Goal: Task Accomplishment & Management: Use online tool/utility

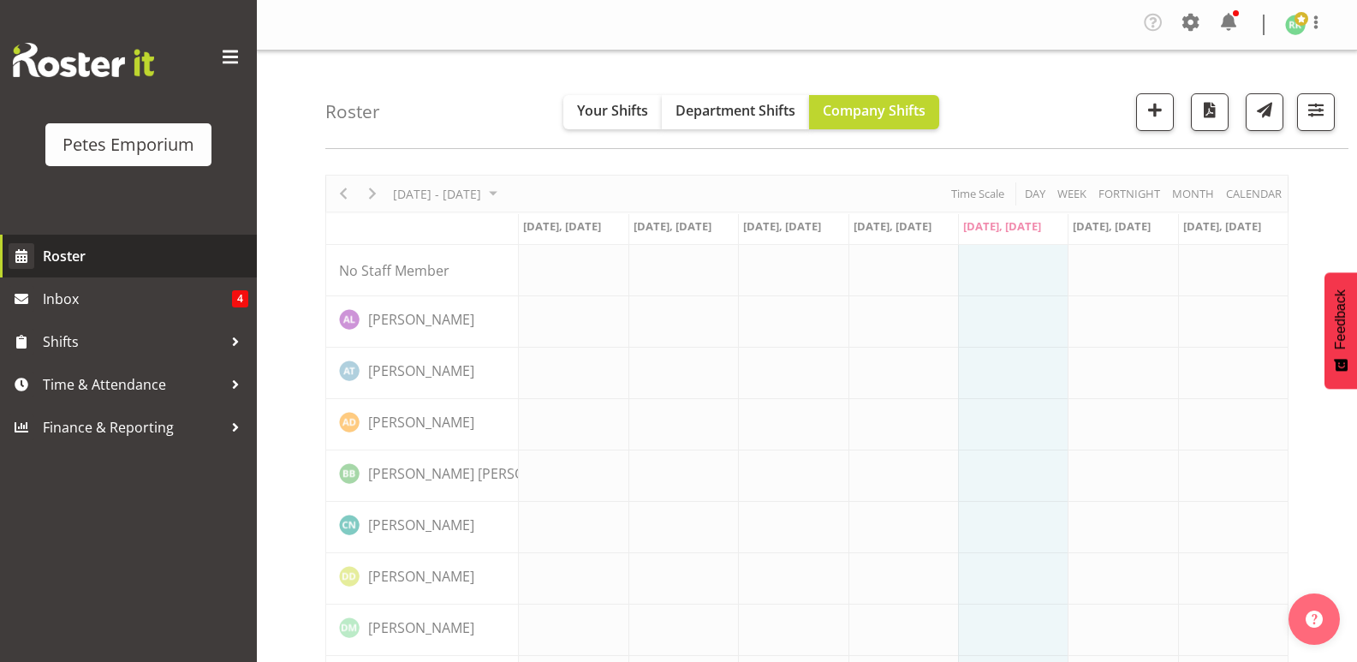
click at [80, 261] on span "Roster" at bounding box center [146, 256] width 206 height 26
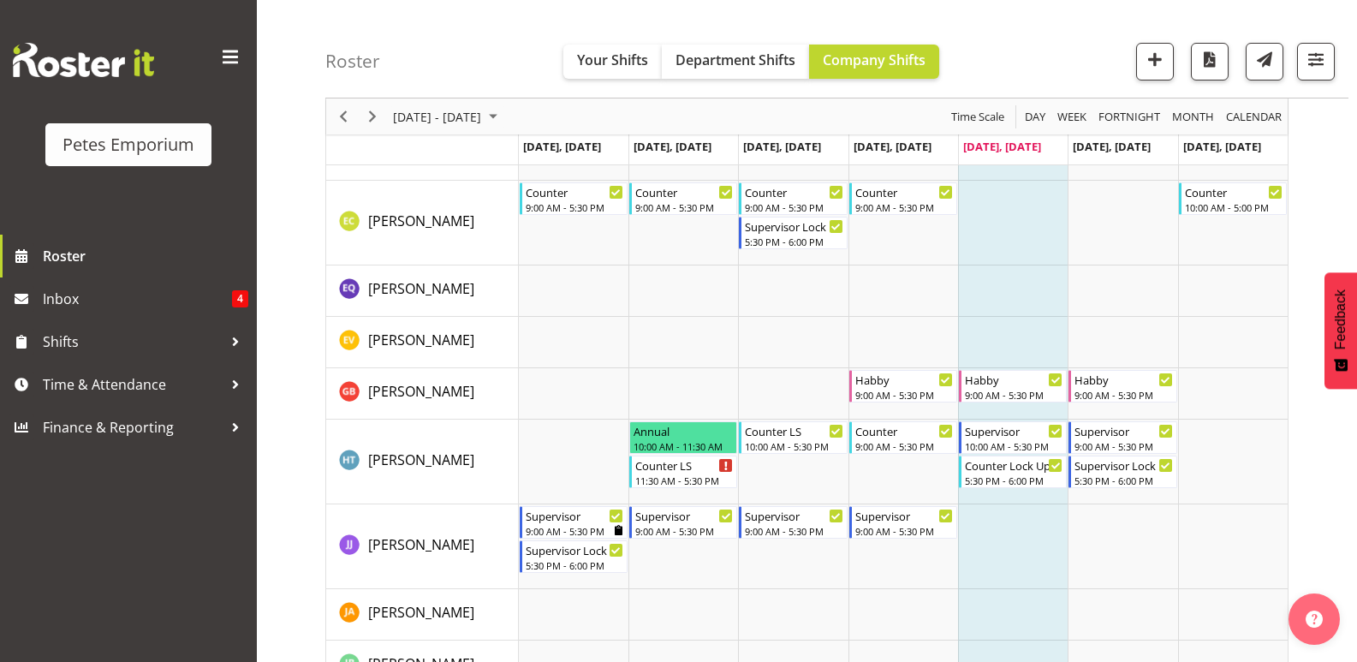
scroll to position [611, 0]
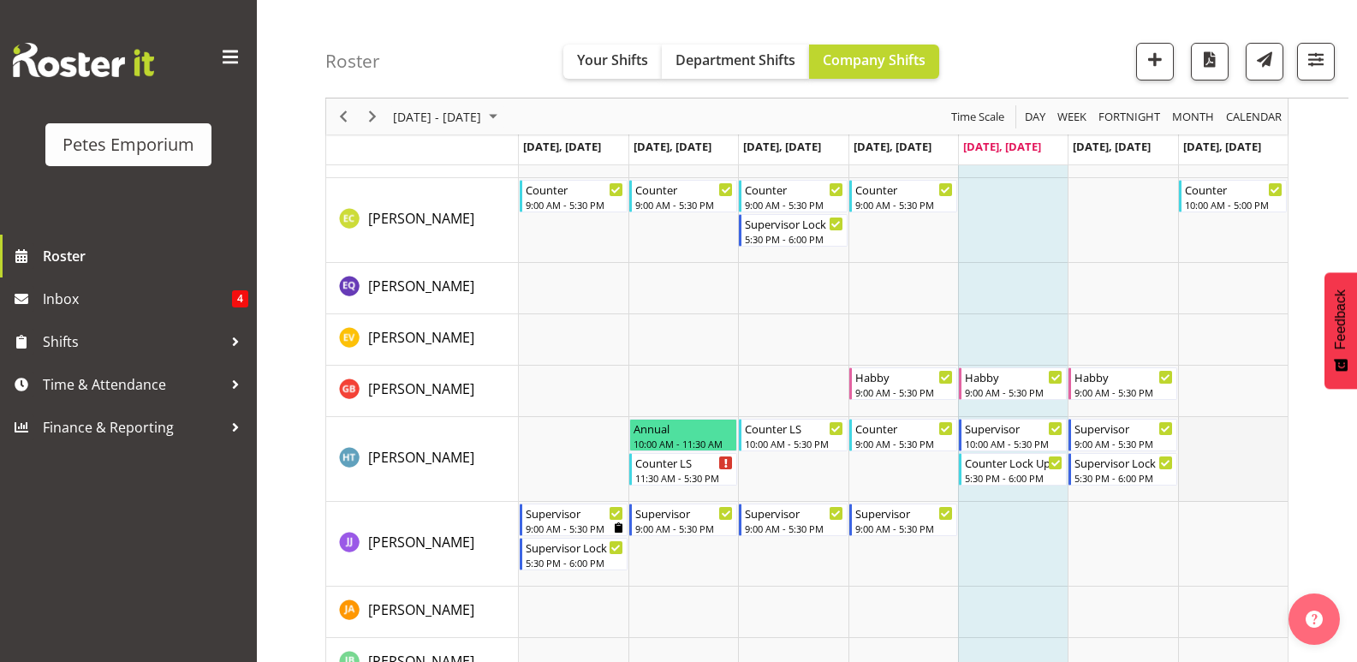
click at [1236, 485] on td "Timeline Week of August 29, 2025" at bounding box center [1233, 459] width 110 height 85
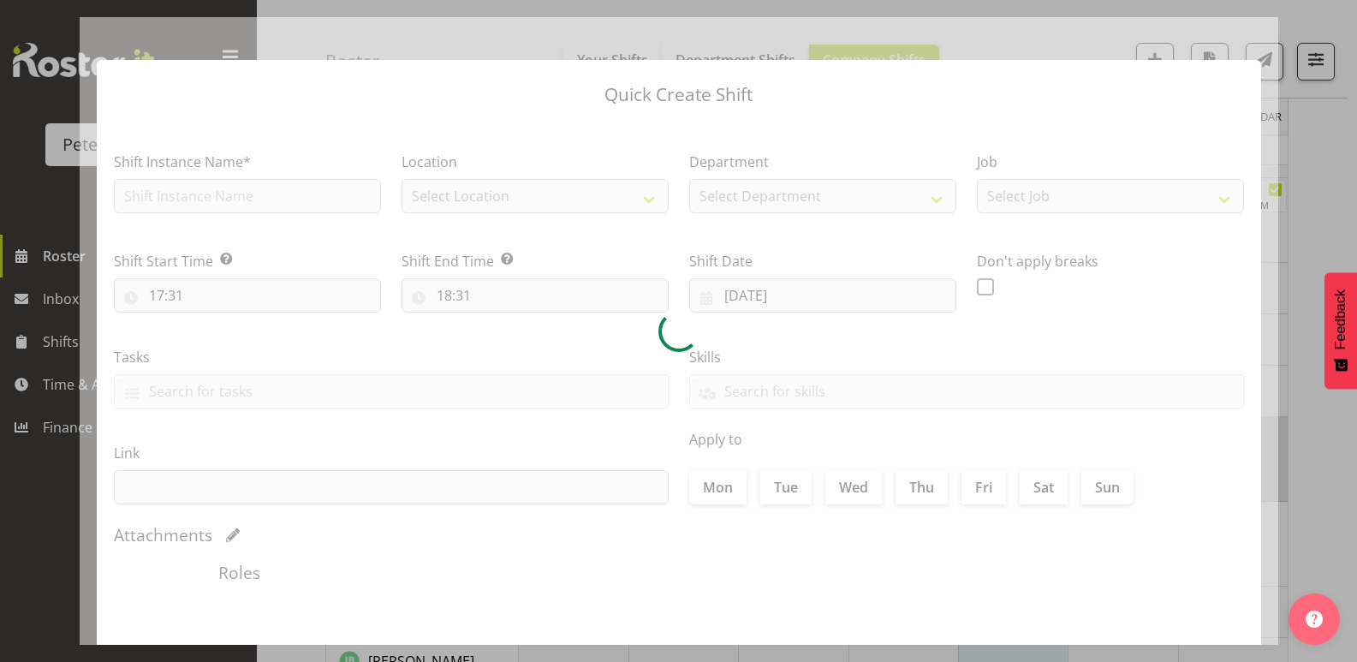
scroll to position [647, 0]
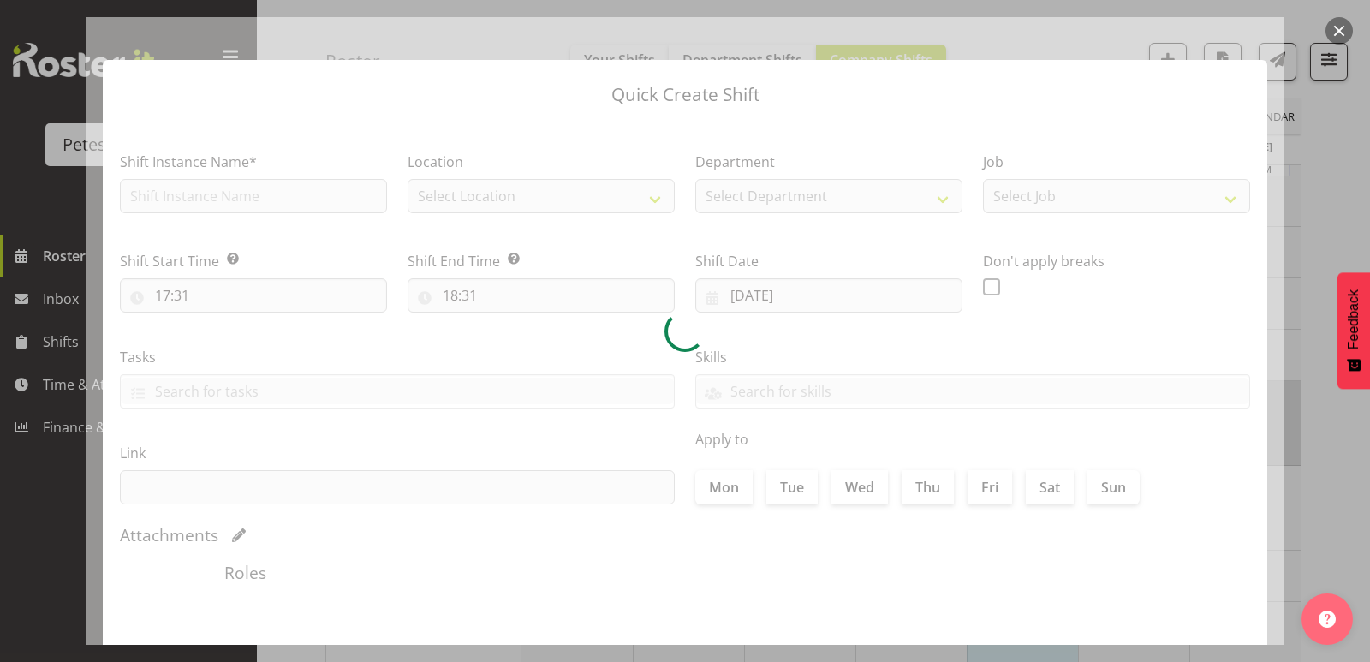
type input "31/08/2025"
checkbox input "true"
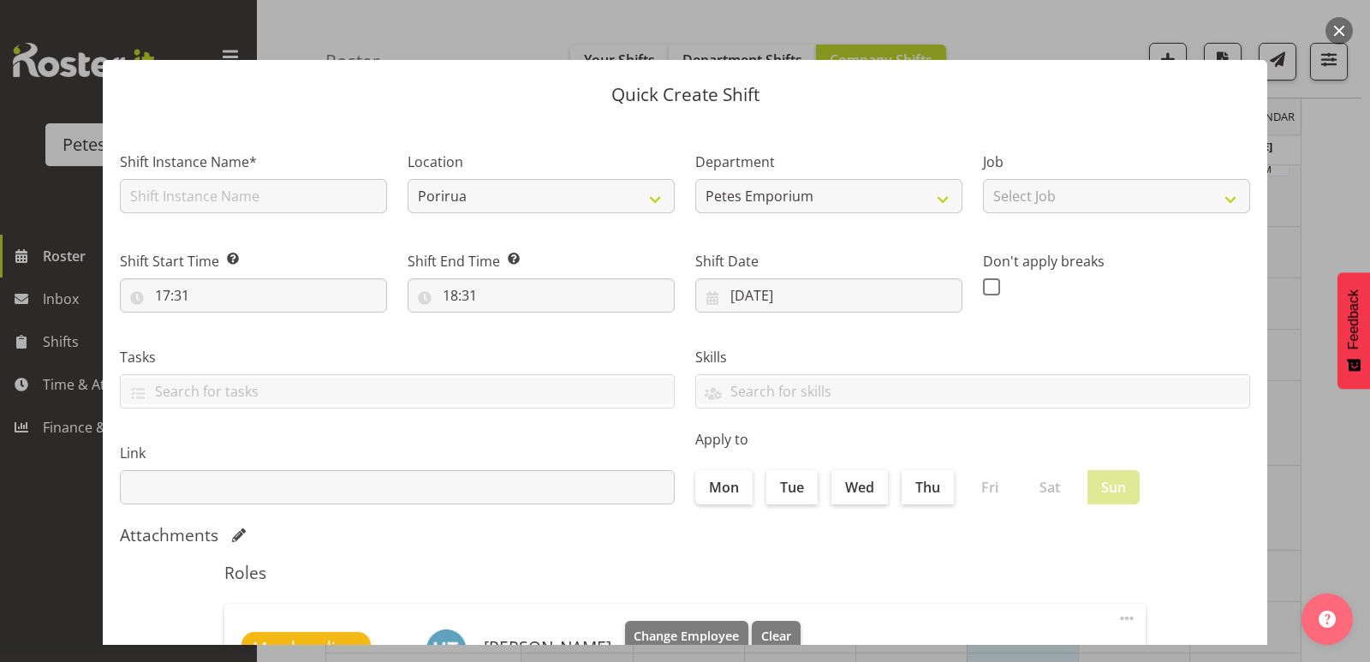
click at [1141, 15] on div at bounding box center [685, 331] width 1370 height 662
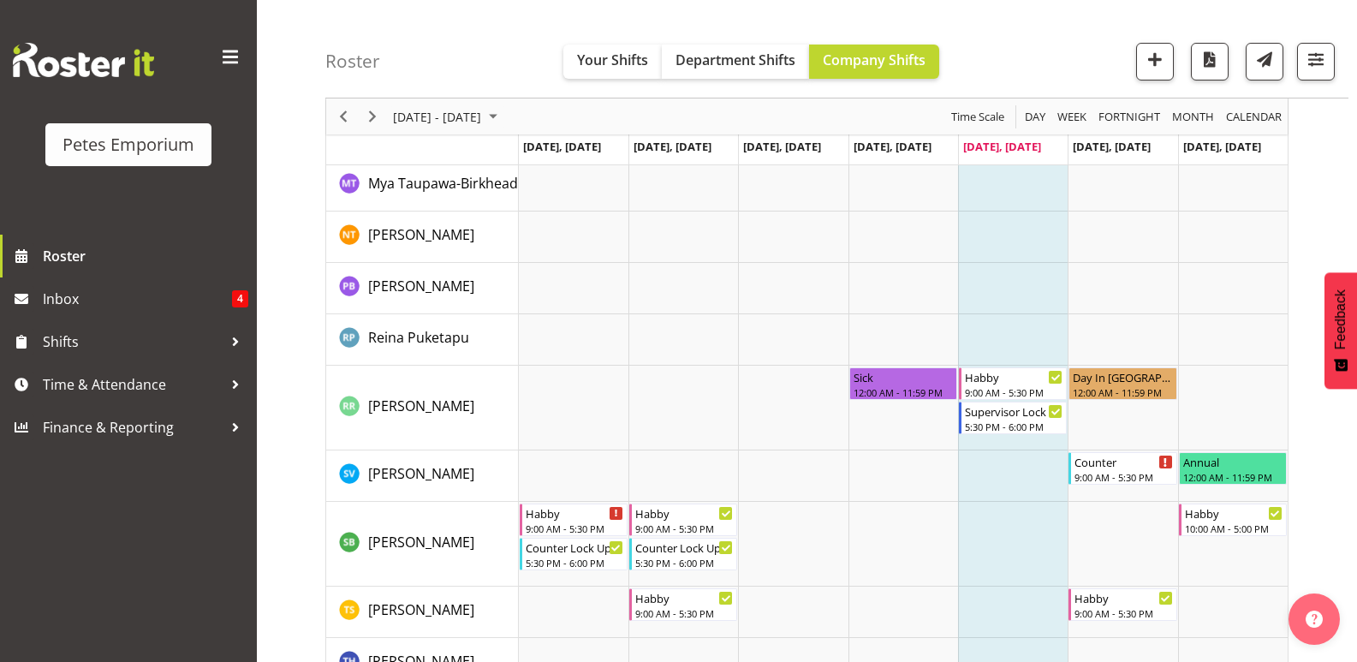
scroll to position [1554, 0]
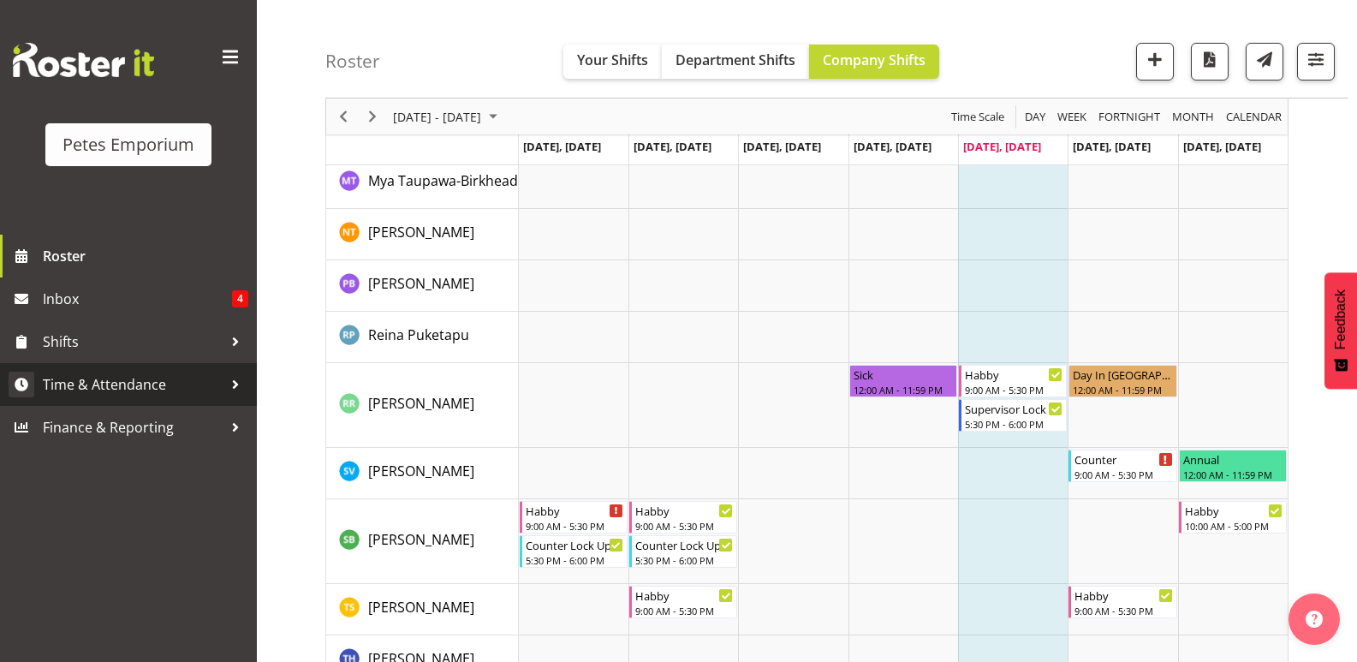
click at [129, 383] on span "Time & Attendance" at bounding box center [133, 385] width 180 height 26
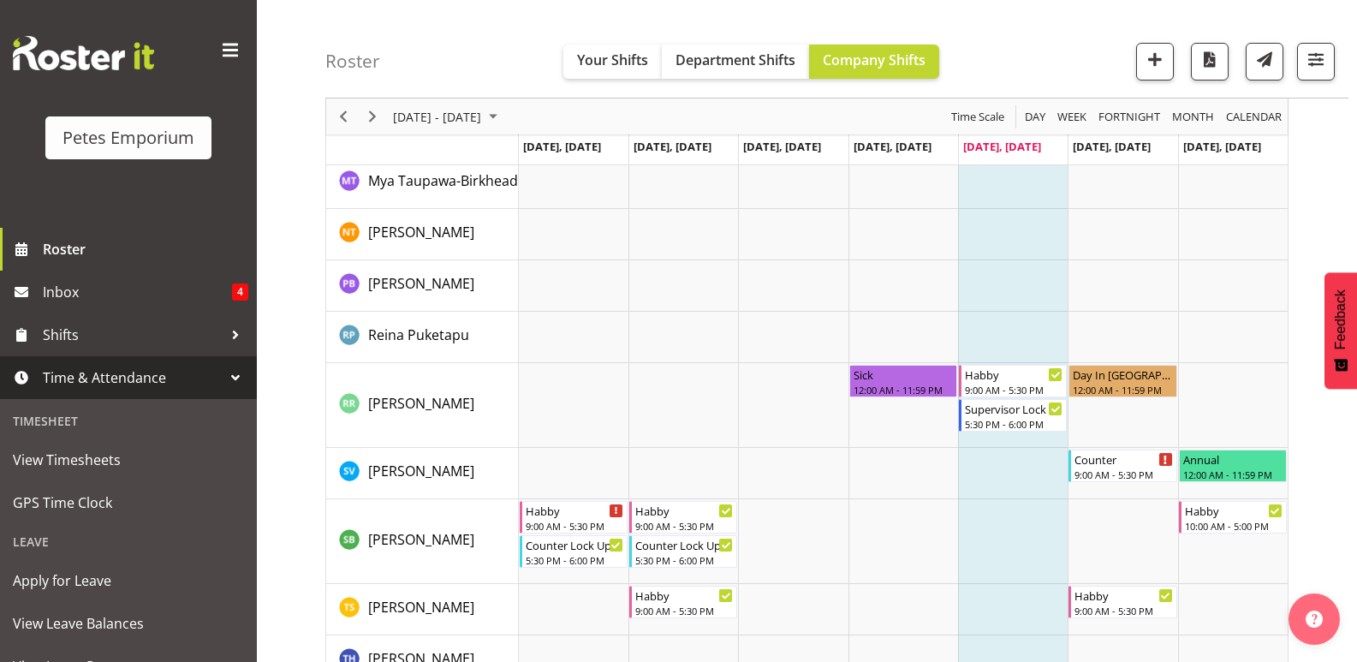
scroll to position [0, 0]
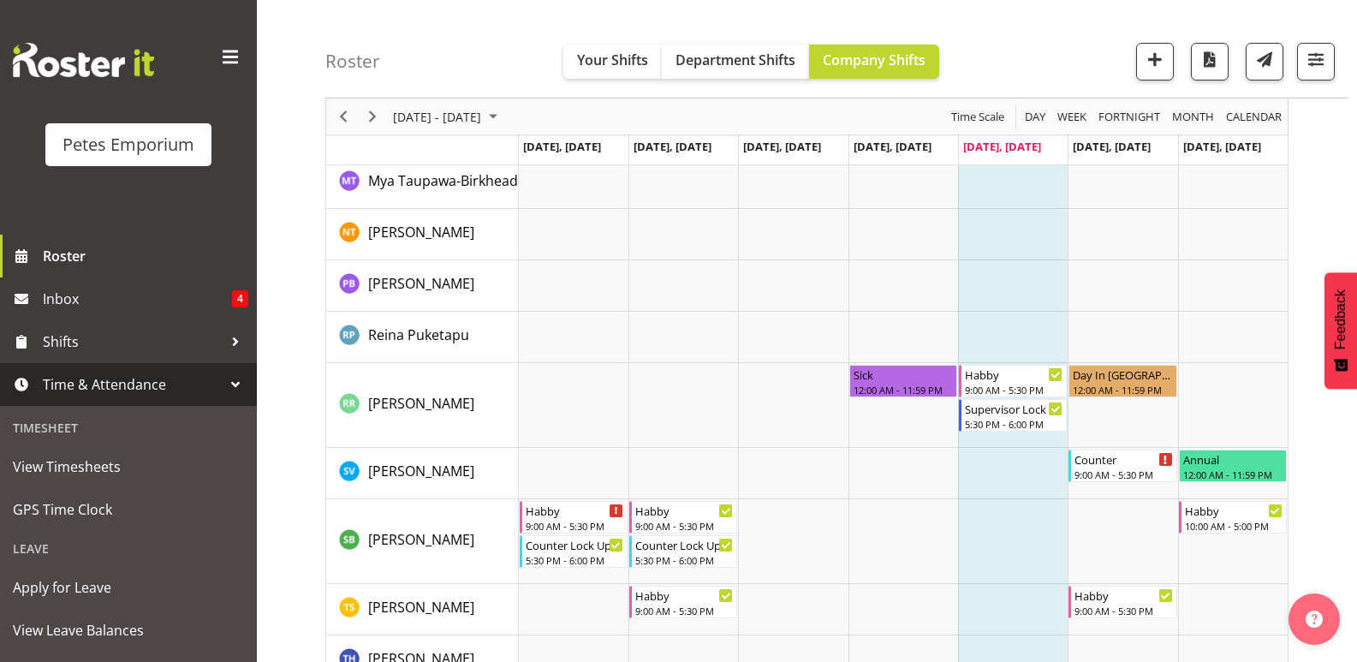
click at [223, 389] on div at bounding box center [236, 385] width 26 height 26
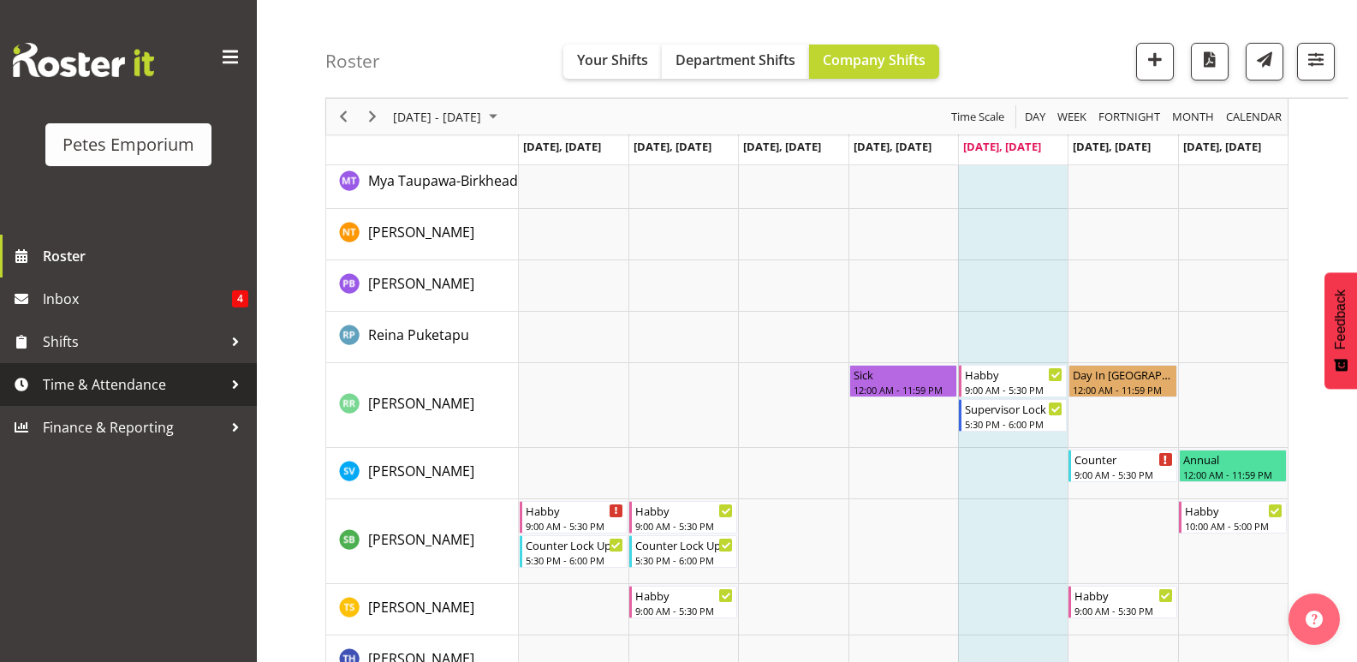
click at [214, 375] on span "Time & Attendance" at bounding box center [133, 385] width 180 height 26
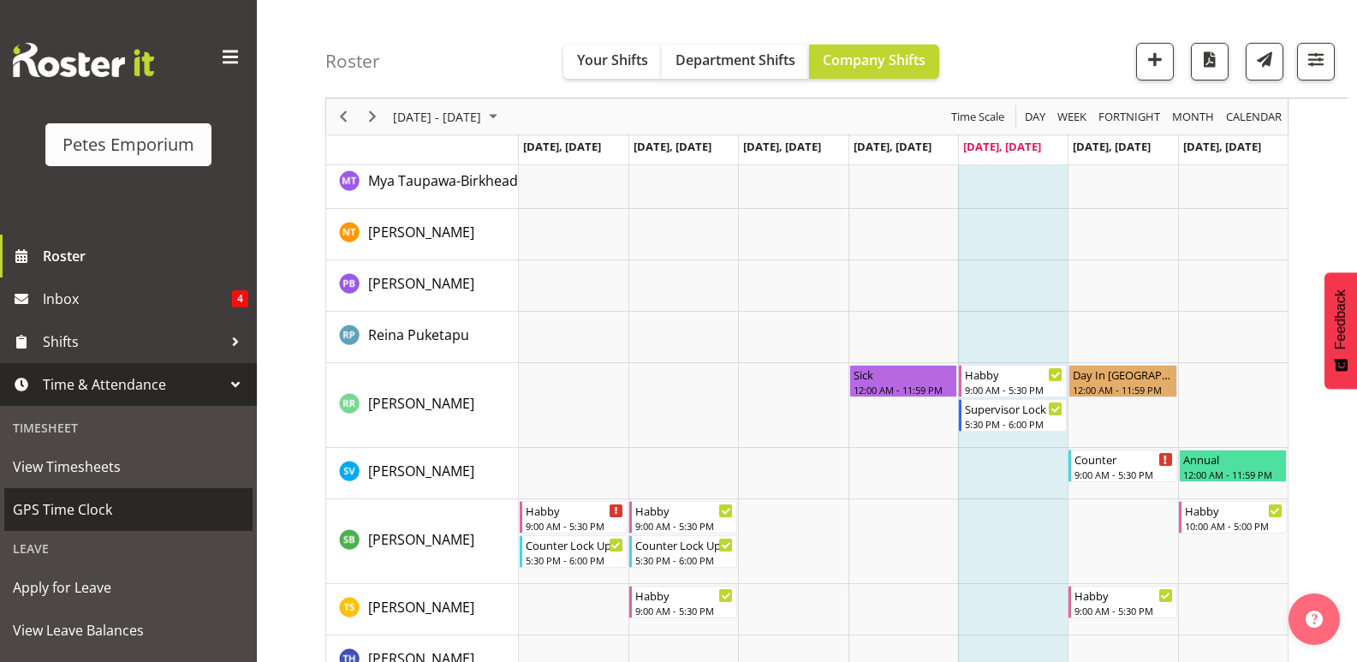
click at [84, 509] on span "GPS Time Clock" at bounding box center [128, 510] width 231 height 26
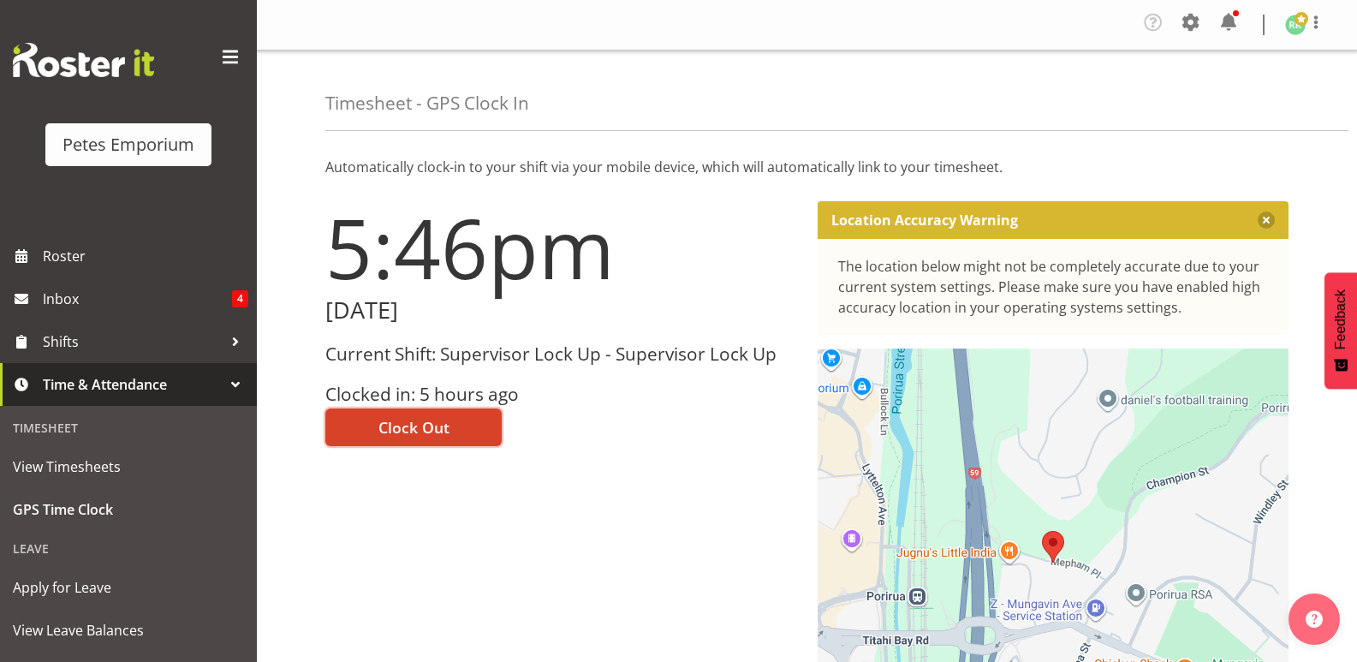
click at [440, 429] on span "Clock Out" at bounding box center [413, 427] width 71 height 22
